Goal: Task Accomplishment & Management: Use online tool/utility

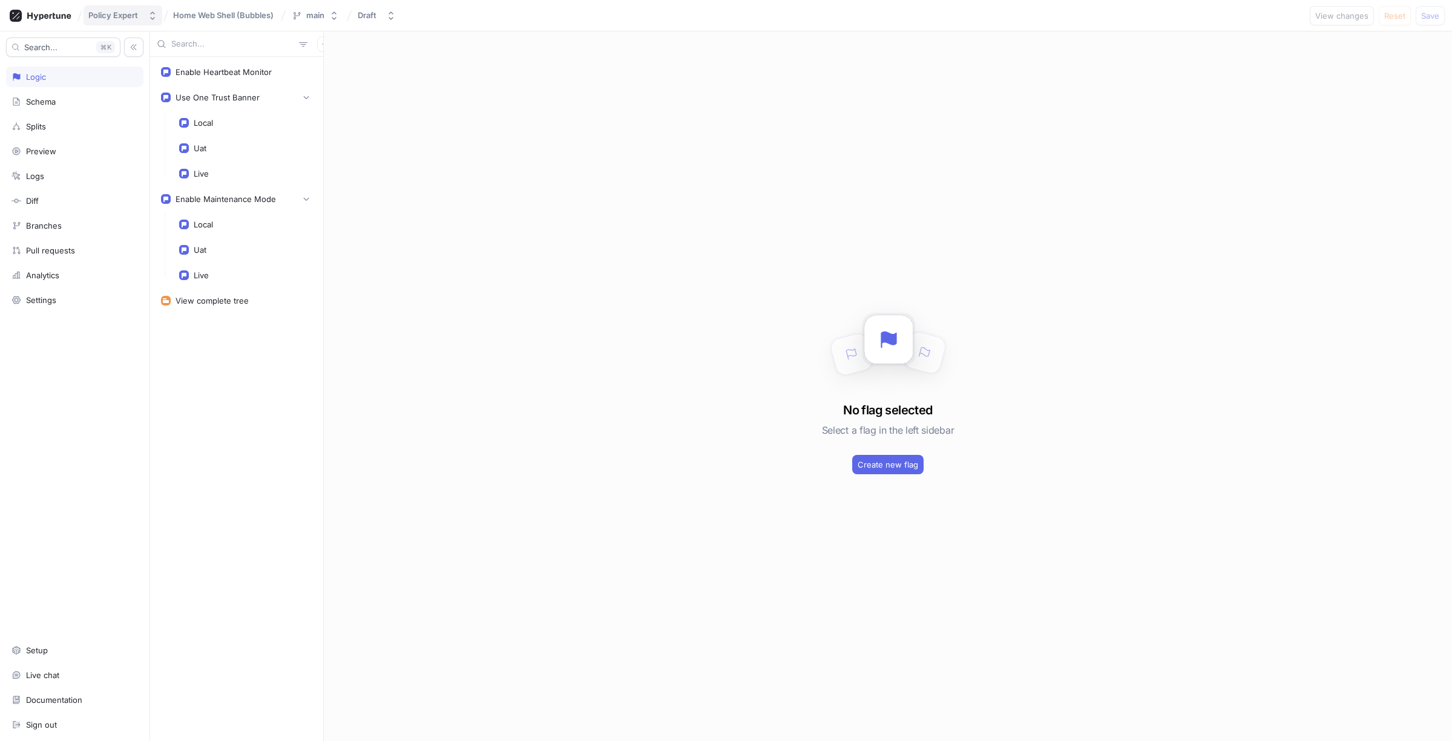
click at [112, 12] on div "Policy Expert" at bounding box center [113, 15] width 50 height 10
click at [44, 18] on icon at bounding box center [41, 16] width 62 height 12
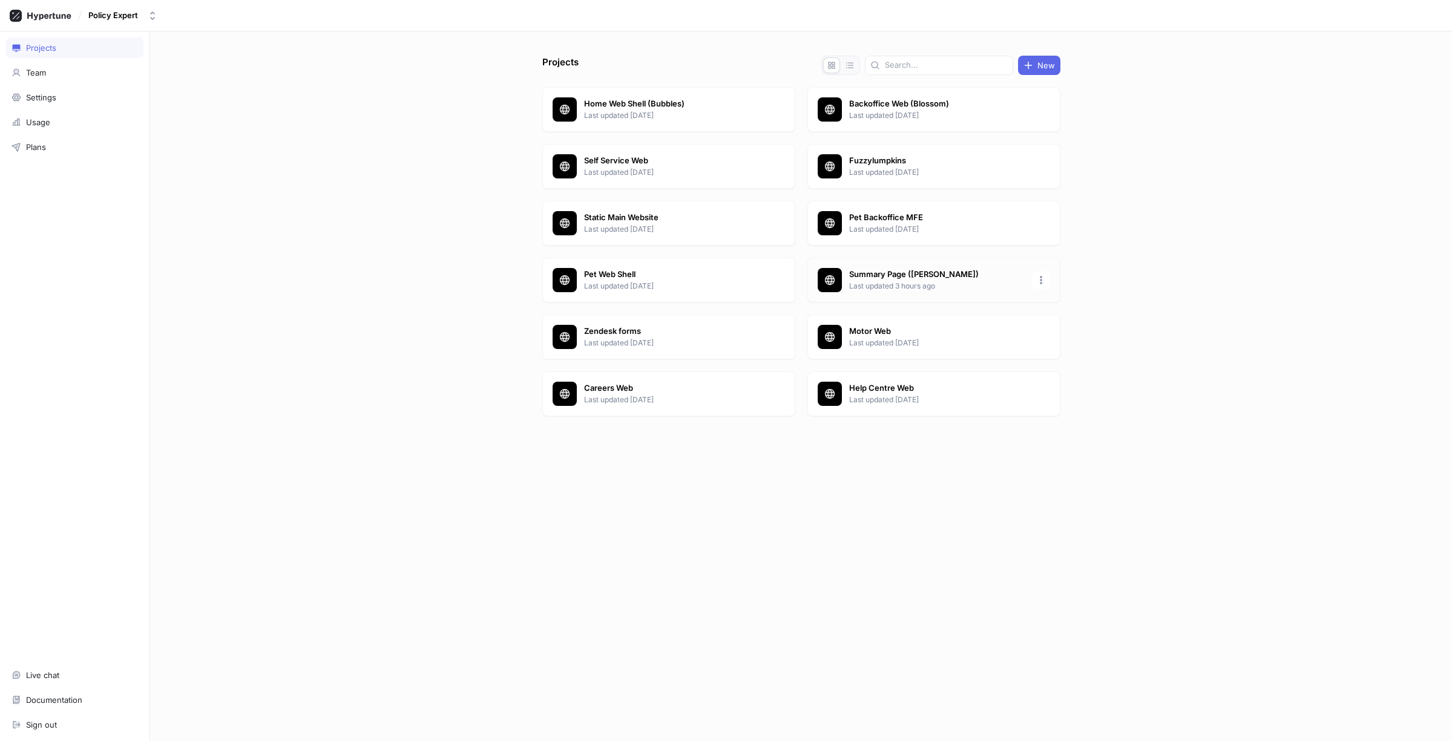
click at [919, 272] on p "Summary Page ([PERSON_NAME])" at bounding box center [936, 275] width 175 height 12
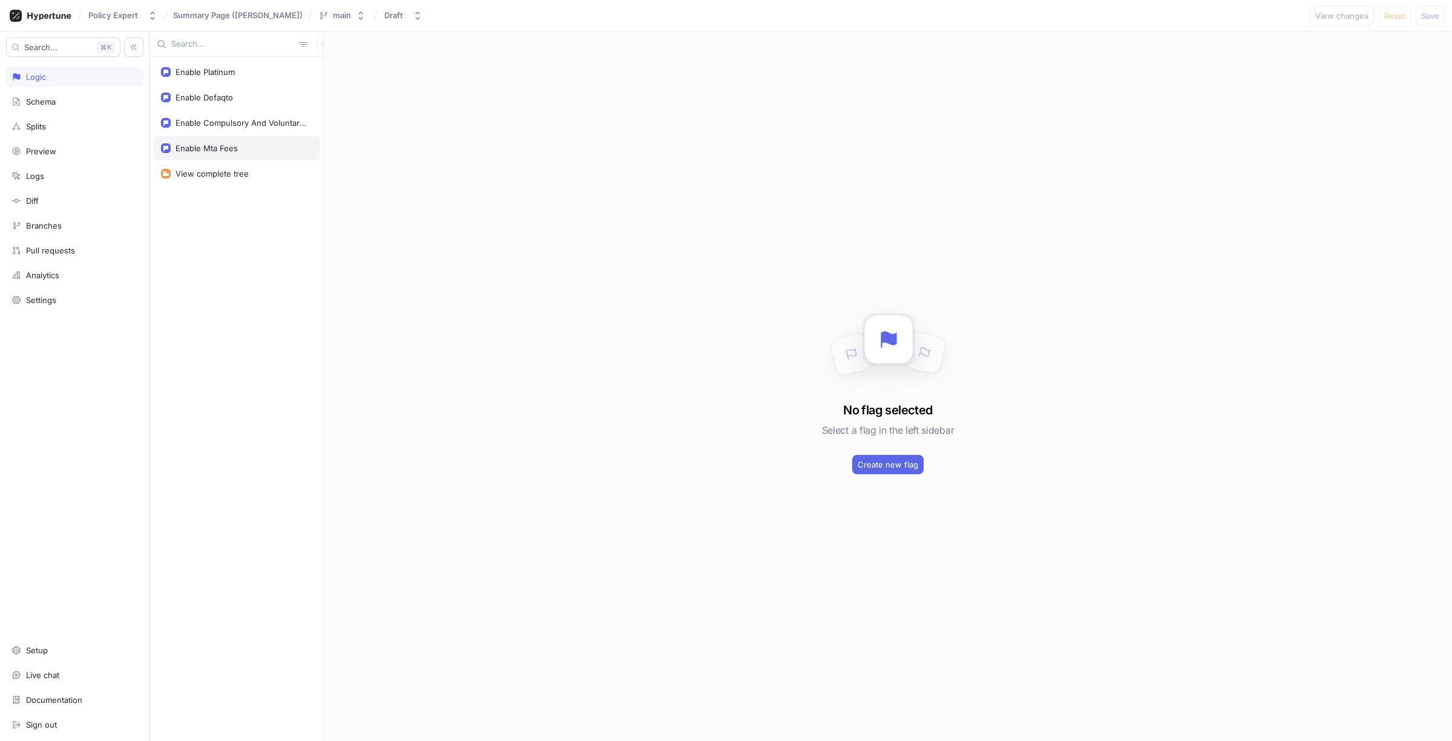
click at [217, 147] on div "Enable Mta Fees" at bounding box center [206, 148] width 62 height 10
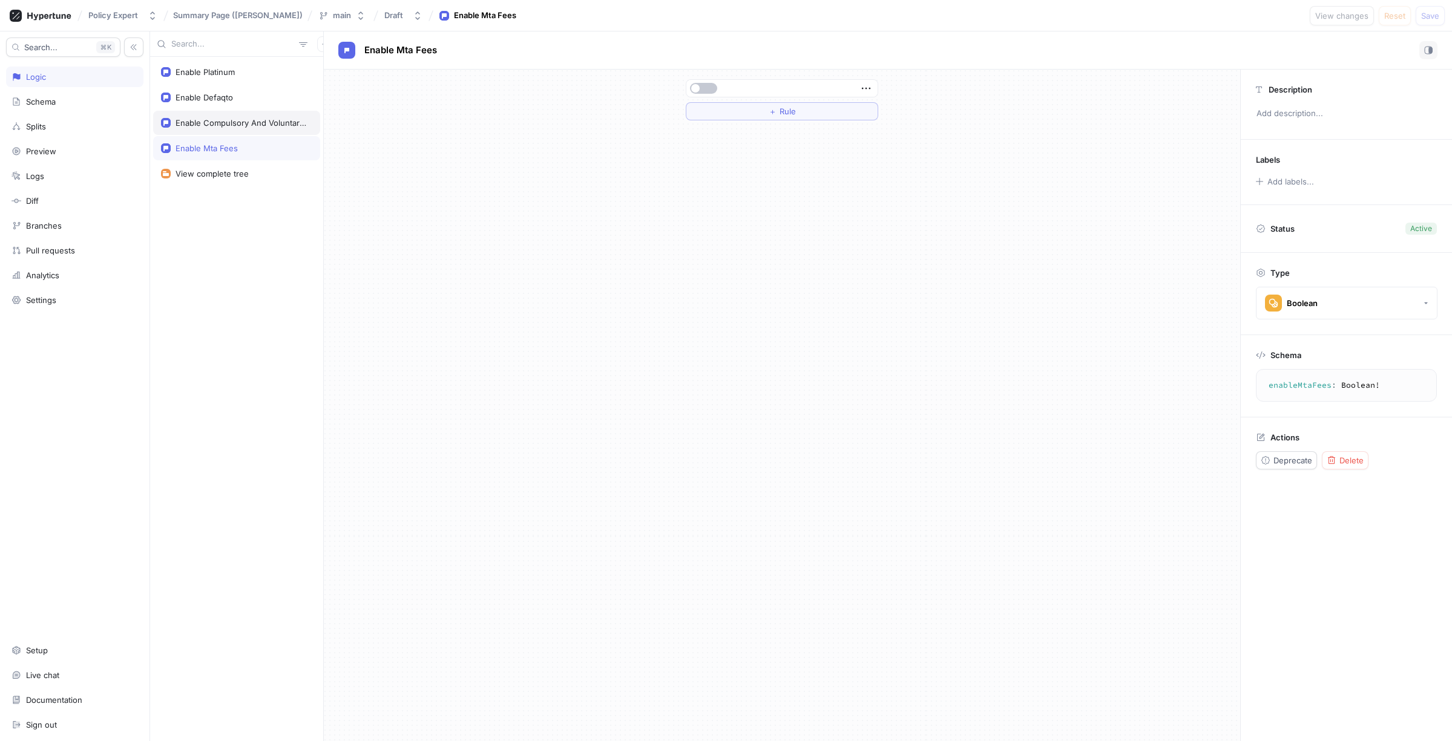
click at [218, 119] on div "Enable Compulsory And Voluntary Excess" at bounding box center [241, 123] width 132 height 10
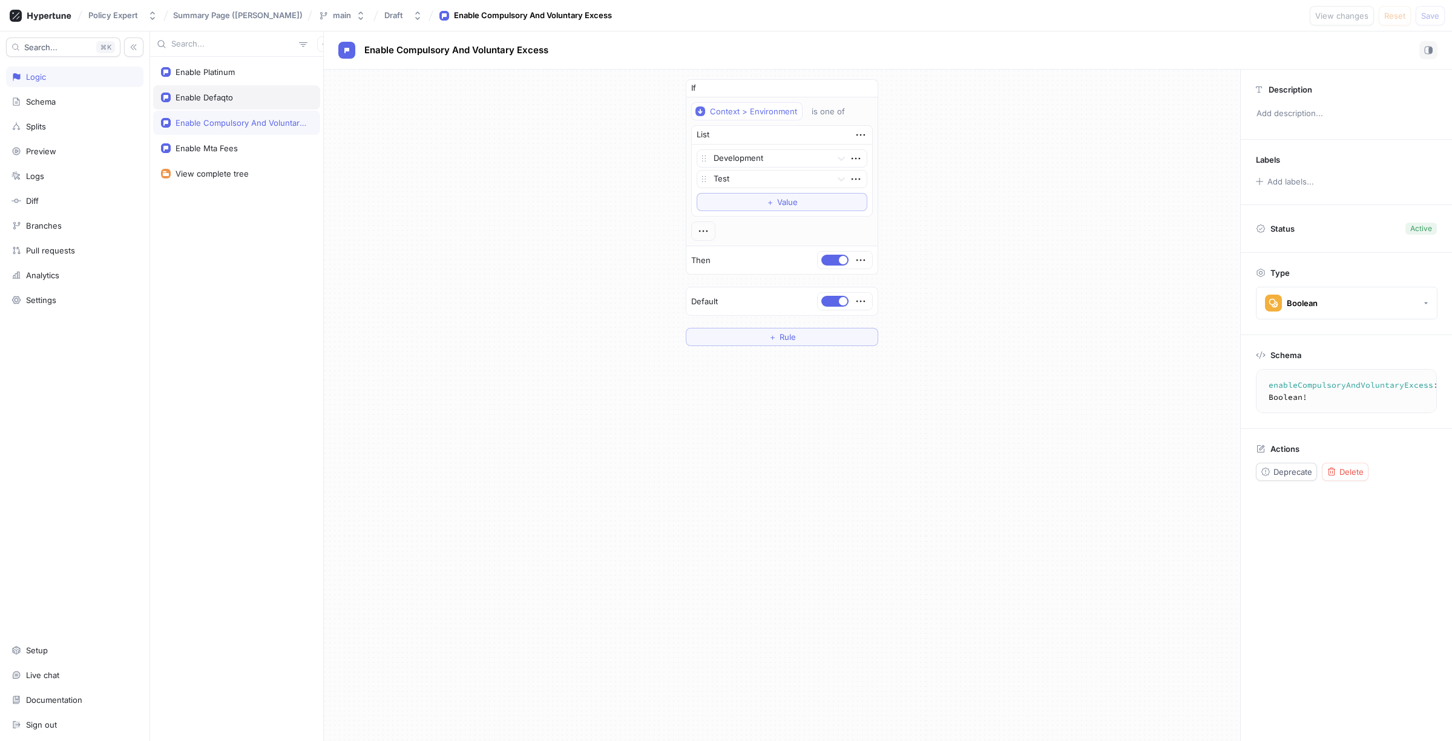
click at [217, 102] on div "Enable Defaqto" at bounding box center [236, 97] width 167 height 24
click at [225, 73] on div "Enable Platinum" at bounding box center [204, 72] width 59 height 10
click at [222, 98] on div "Enable Defaqto" at bounding box center [203, 98] width 57 height 10
click at [222, 115] on div "Enable Compulsory And Voluntary Excess" at bounding box center [236, 123] width 167 height 24
click at [220, 145] on div "Enable Mta Fees" at bounding box center [206, 148] width 62 height 10
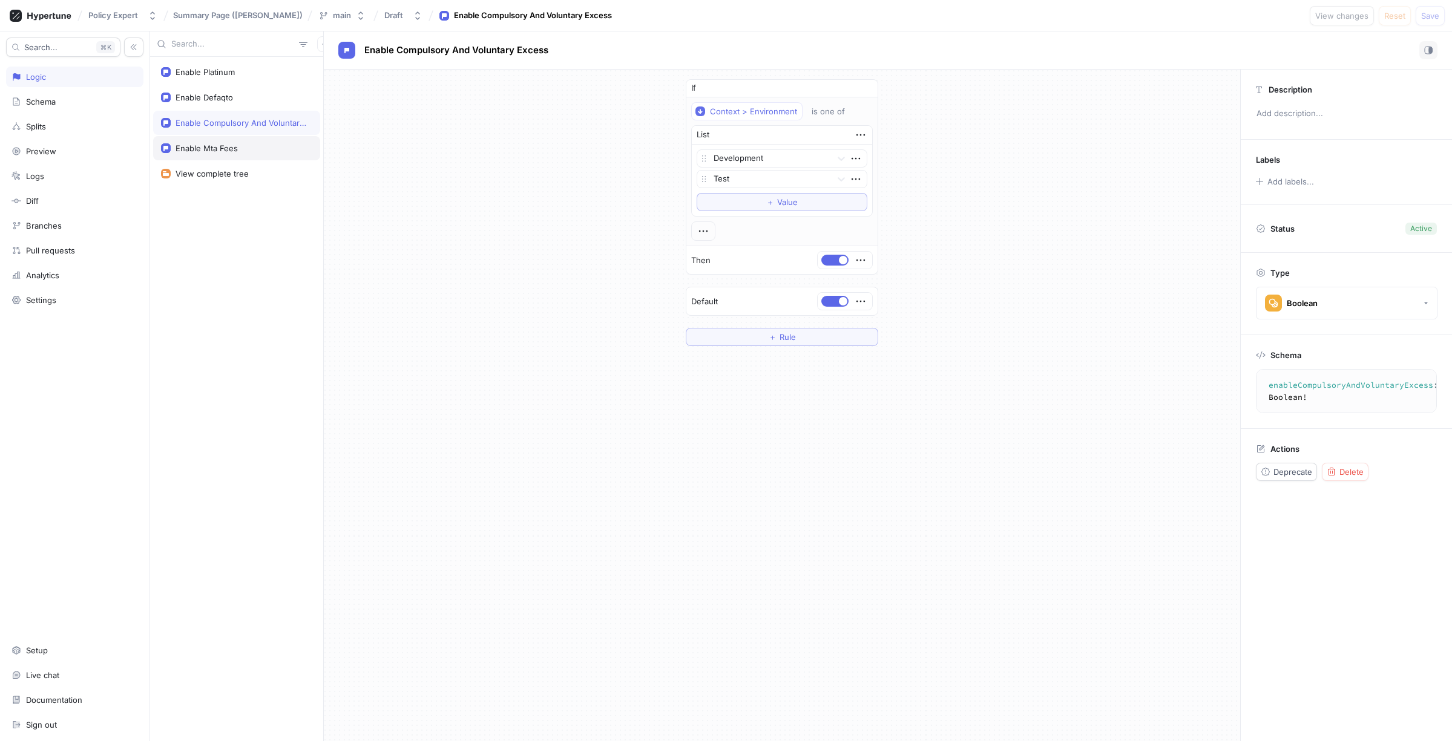
type textarea "enableMtaFees: Boolean!"
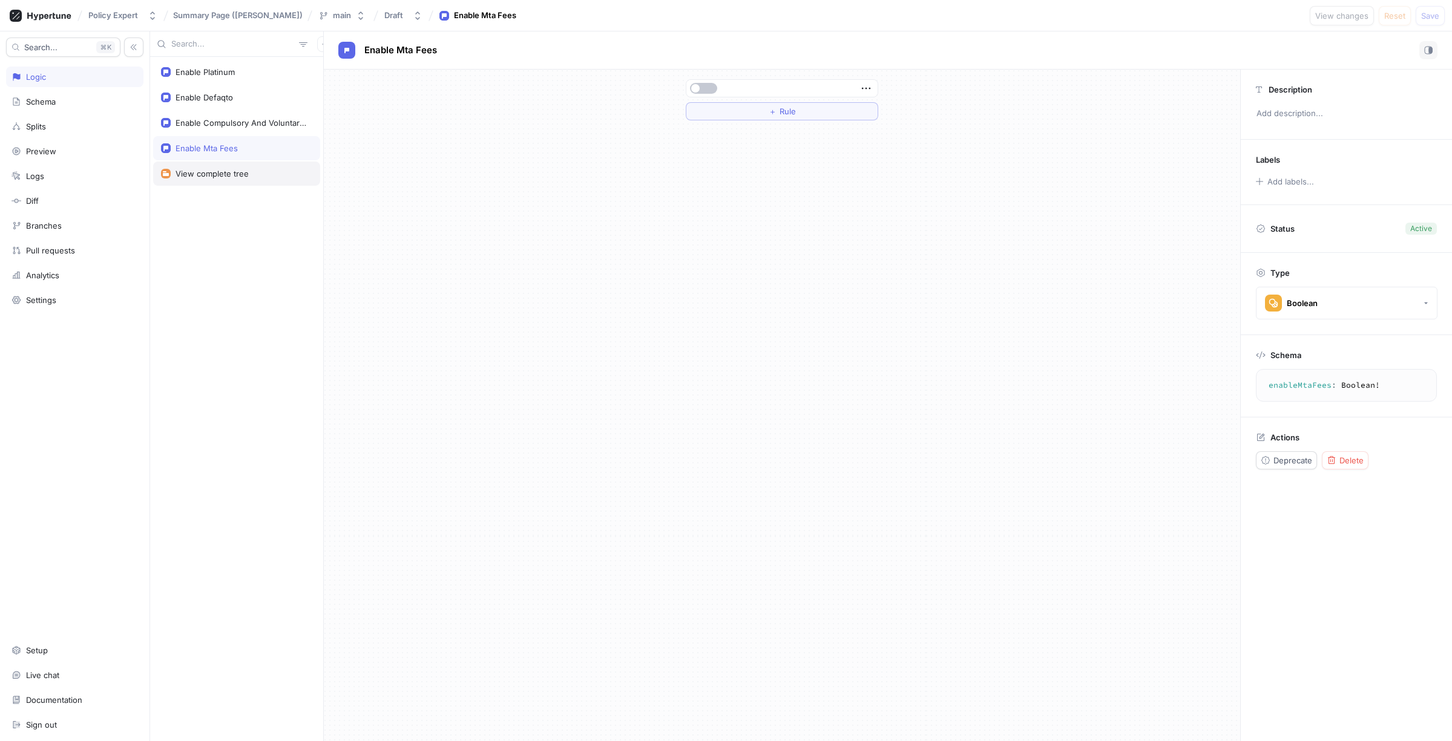
click at [211, 179] on div "View complete tree" at bounding box center [236, 174] width 167 height 24
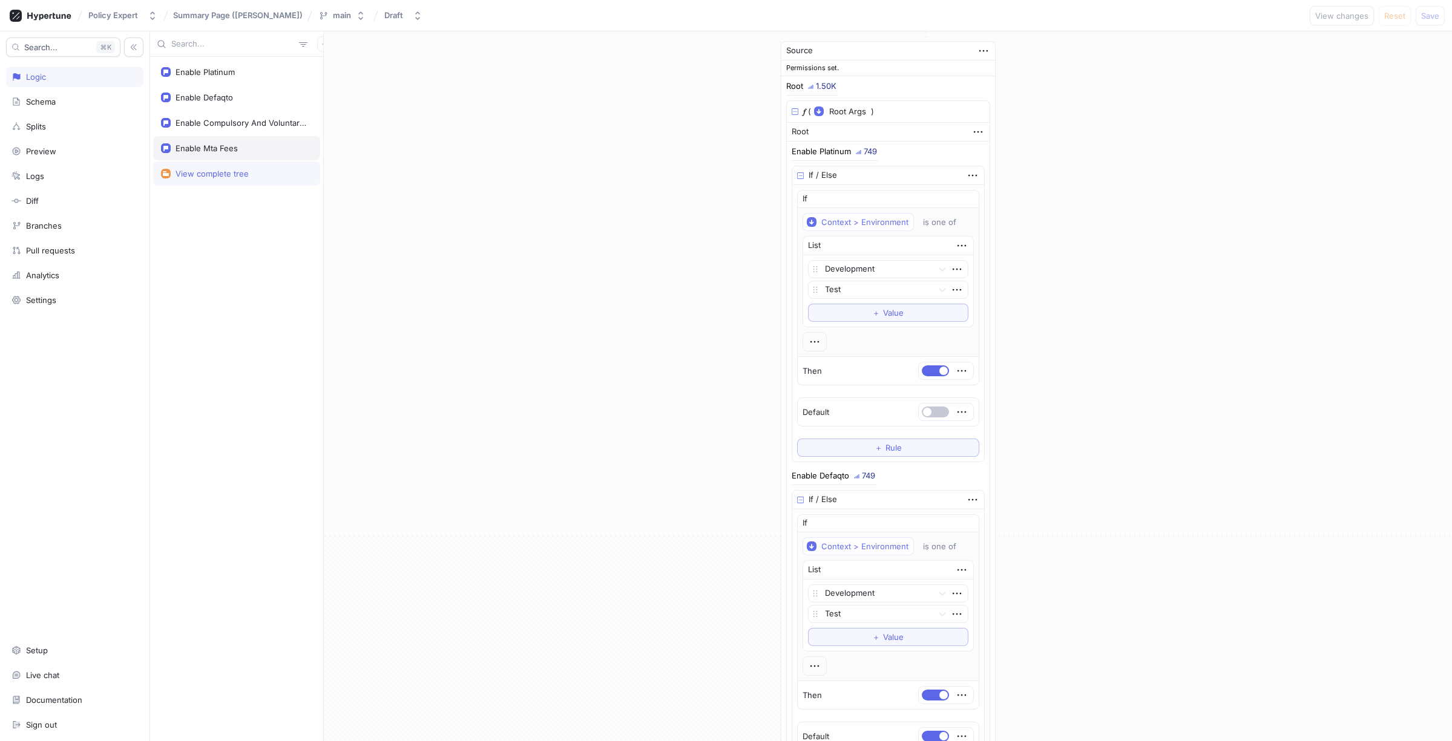
click at [207, 149] on div "Enable Mta Fees" at bounding box center [206, 148] width 62 height 10
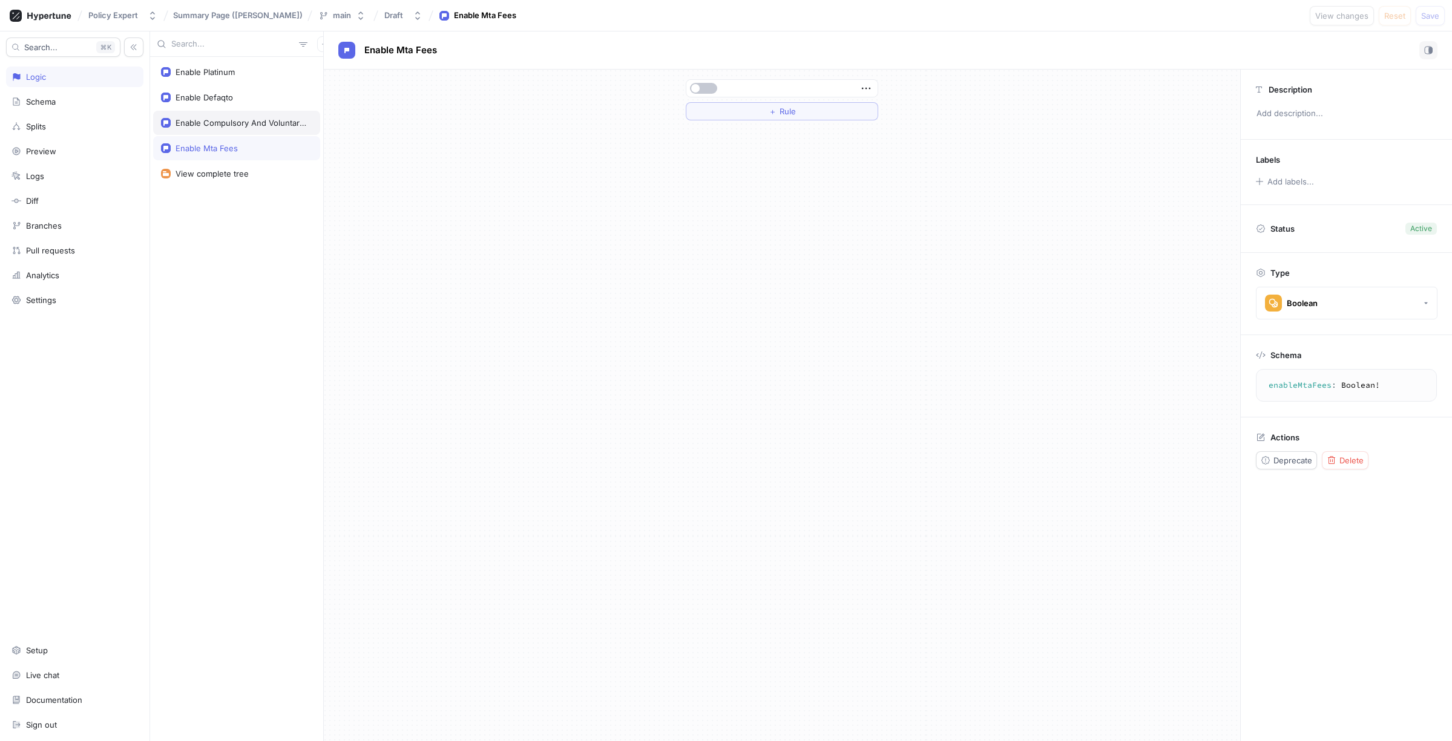
click at [203, 120] on div "Enable Compulsory And Voluntary Excess" at bounding box center [241, 123] width 132 height 10
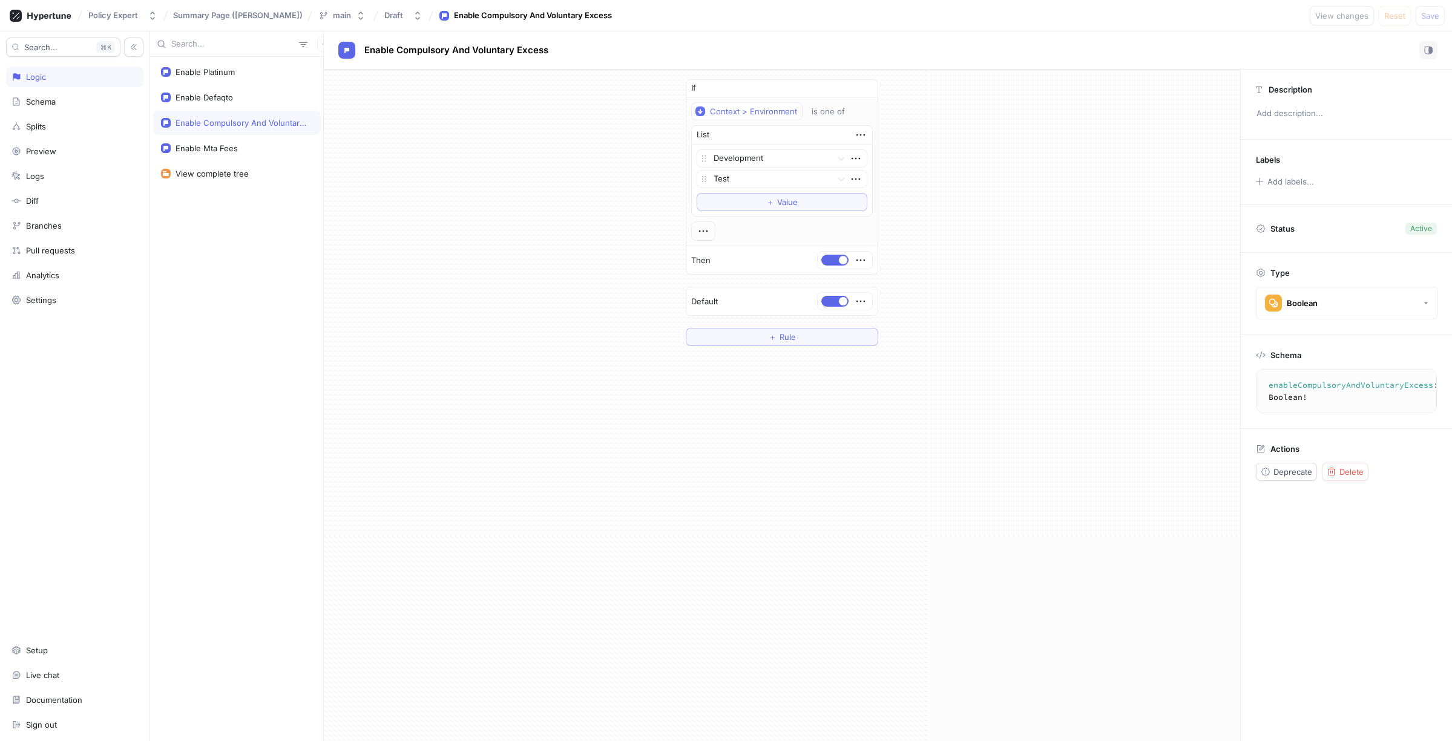
click at [378, 277] on div "If Context > Environment is one of List Development Test To pick up a draggable…" at bounding box center [782, 213] width 916 height 286
click at [203, 153] on div "Enable Mta Fees" at bounding box center [236, 148] width 167 height 24
type textarea "enableMtaFees: Boolean!"
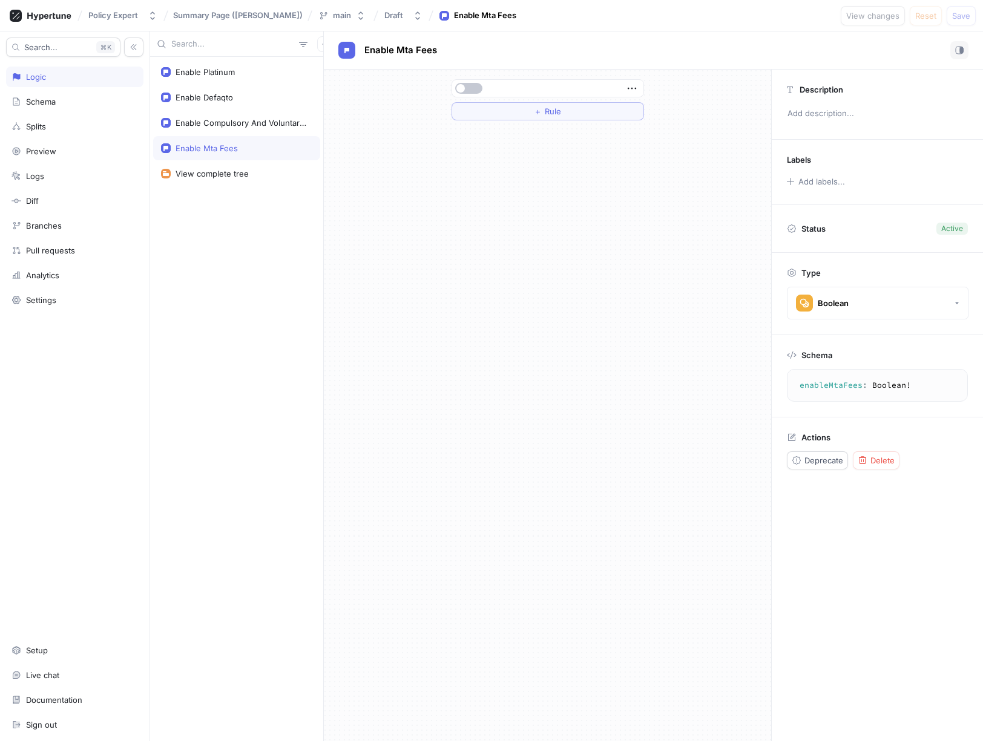
click at [643, 526] on div "＋ Rule" at bounding box center [547, 406] width 447 height 672
click at [251, 124] on div "Enable Compulsory And Voluntary Excess" at bounding box center [241, 123] width 132 height 10
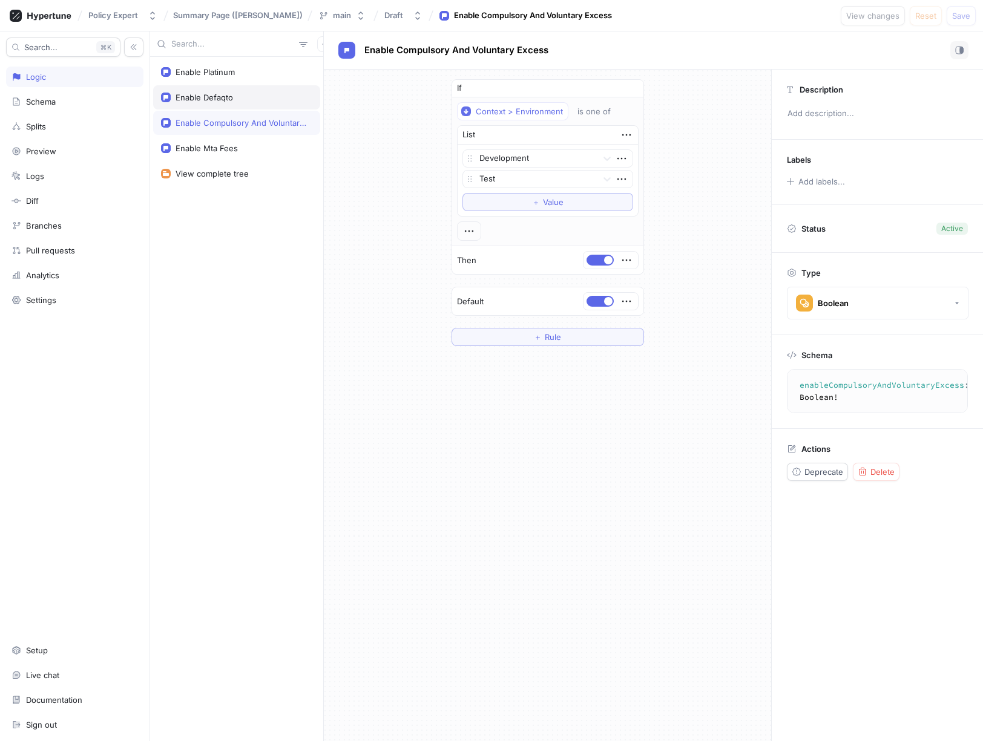
click at [229, 102] on div "Enable Defaqto" at bounding box center [236, 97] width 167 height 24
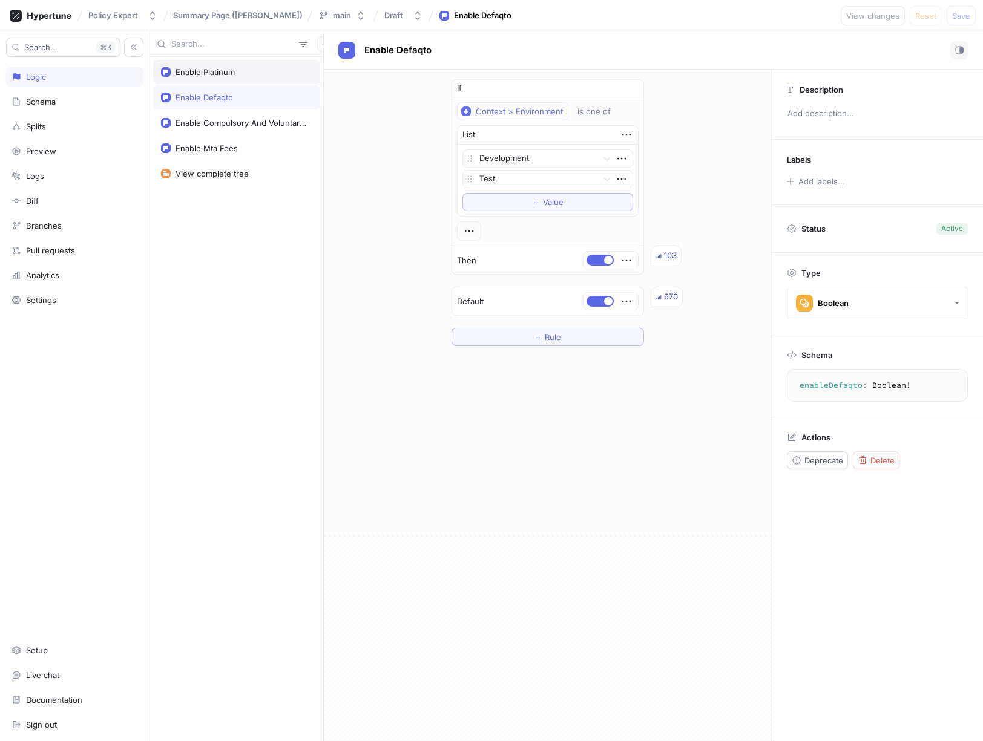
click at [227, 75] on div "Enable Platinum" at bounding box center [204, 72] width 59 height 10
click at [234, 140] on div "Enable Mta Fees" at bounding box center [236, 148] width 167 height 24
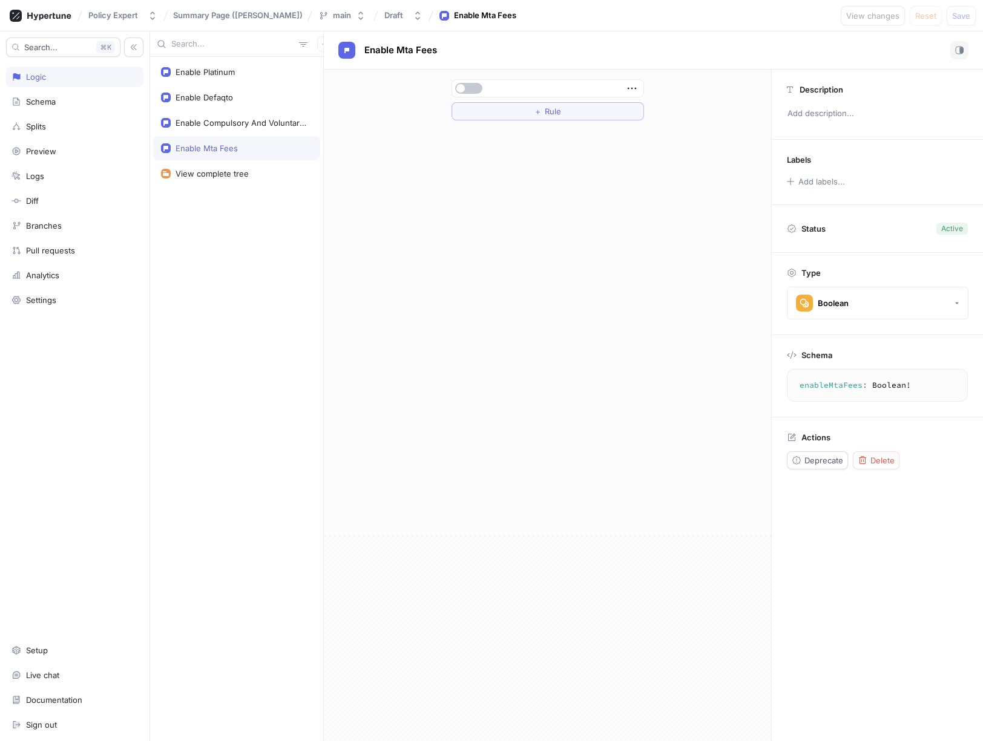
click at [445, 173] on div "＋ Rule" at bounding box center [547, 406] width 447 height 672
click at [266, 116] on div "Enable Compulsory And Voluntary Excess" at bounding box center [236, 123] width 167 height 24
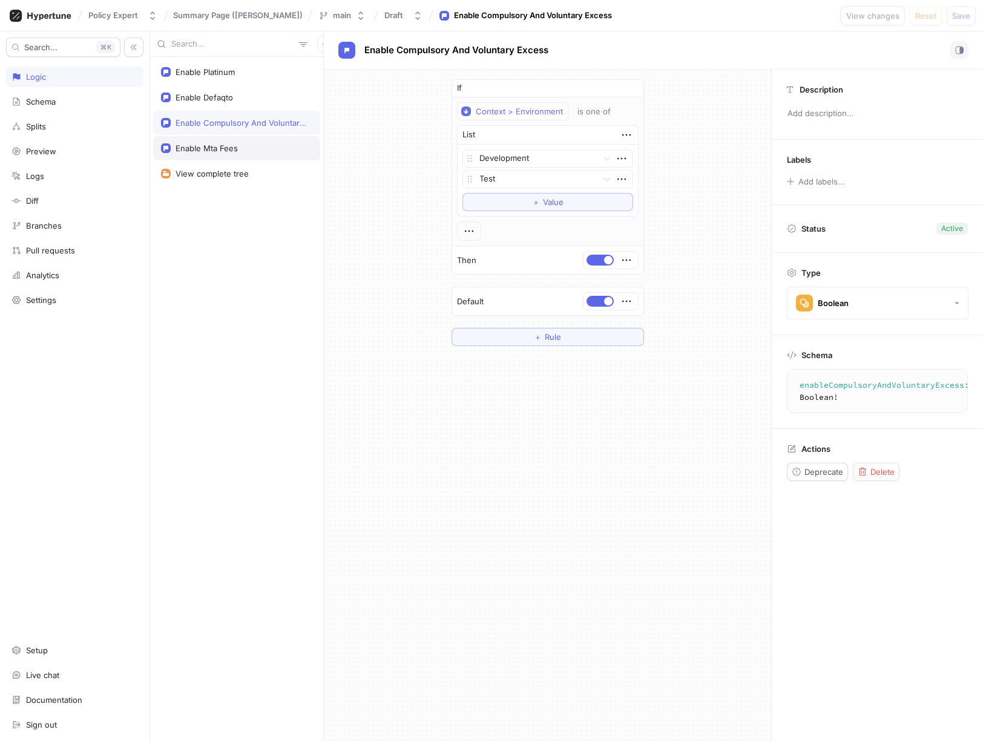
click at [267, 148] on div "Enable Mta Fees" at bounding box center [236, 148] width 151 height 10
type textarea "enableMtaFees: Boolean!"
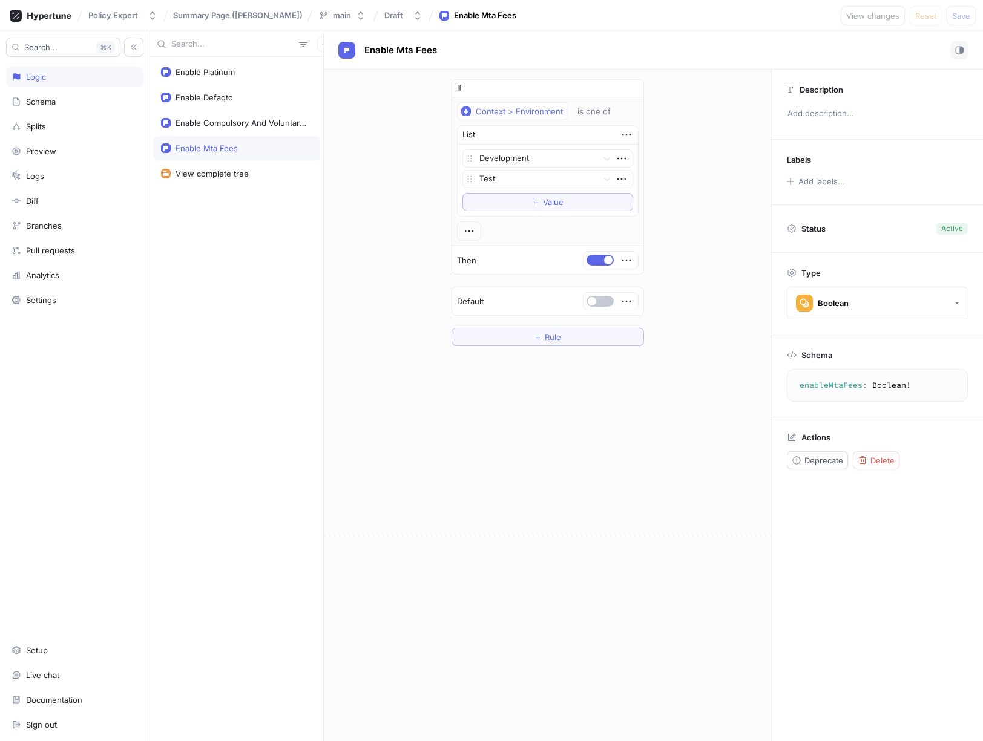
click at [386, 263] on div "If Context > Environment is one of List Development Test To pick up a draggable…" at bounding box center [547, 213] width 447 height 286
click at [533, 561] on div "If Context > Environment is one of List Development Test To pick up a draggable…" at bounding box center [547, 406] width 447 height 672
click at [662, 498] on div "If Context > Environment is one of List Development Test To pick up a draggable…" at bounding box center [547, 406] width 447 height 672
click at [412, 526] on div "If Context > Environment is one of List Development Test To pick up a draggable…" at bounding box center [547, 406] width 447 height 672
click at [686, 316] on div "If Context > Environment is one of List Development Test To pick up a draggable…" at bounding box center [547, 213] width 447 height 286
